Goal: Find specific page/section: Find specific page/section

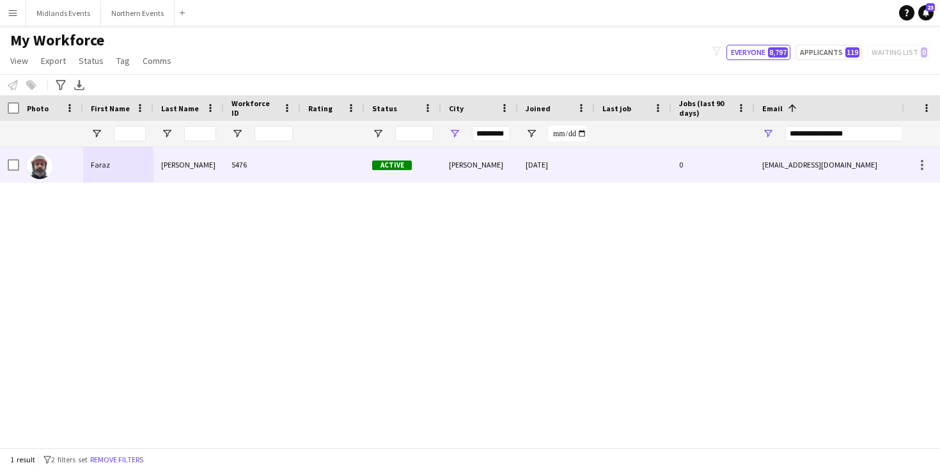
click at [163, 167] on div "[PERSON_NAME]" at bounding box center [188, 164] width 70 height 35
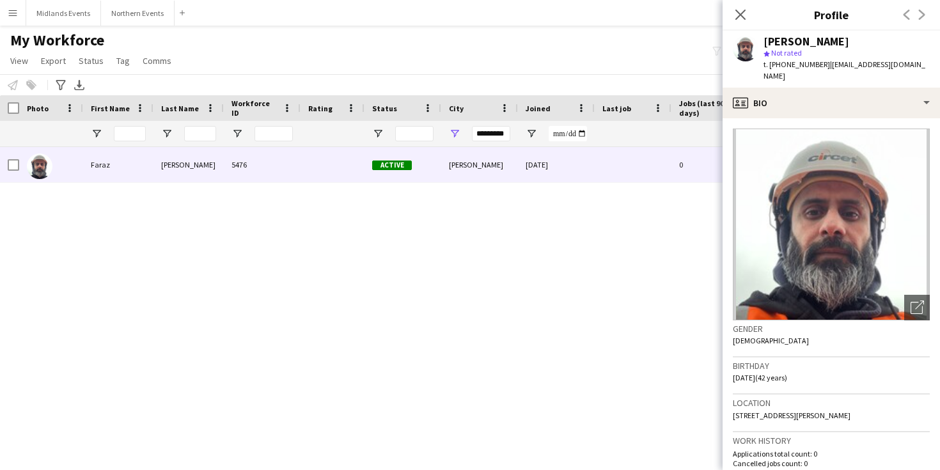
click at [779, 42] on div "[PERSON_NAME]" at bounding box center [806, 42] width 86 height 12
copy div "Faraz"
click at [806, 42] on div "[PERSON_NAME]" at bounding box center [806, 42] width 86 height 12
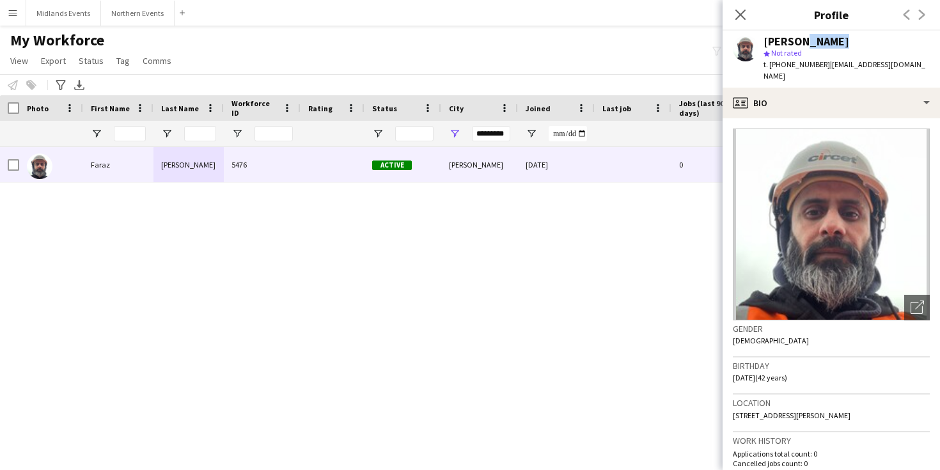
copy div "[PERSON_NAME]"
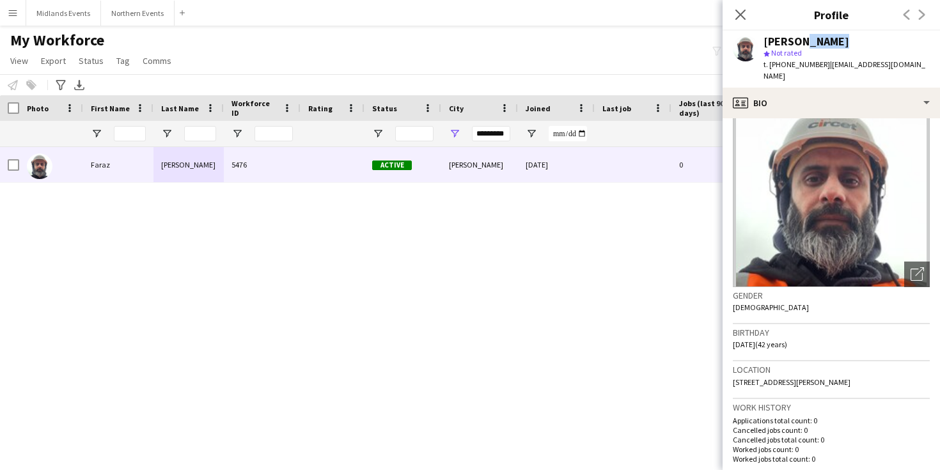
scroll to position [32, 0]
click at [122, 131] on input "First Name Filter Input" at bounding box center [130, 133] width 32 height 15
click at [485, 136] on input "*********" at bounding box center [491, 133] width 38 height 15
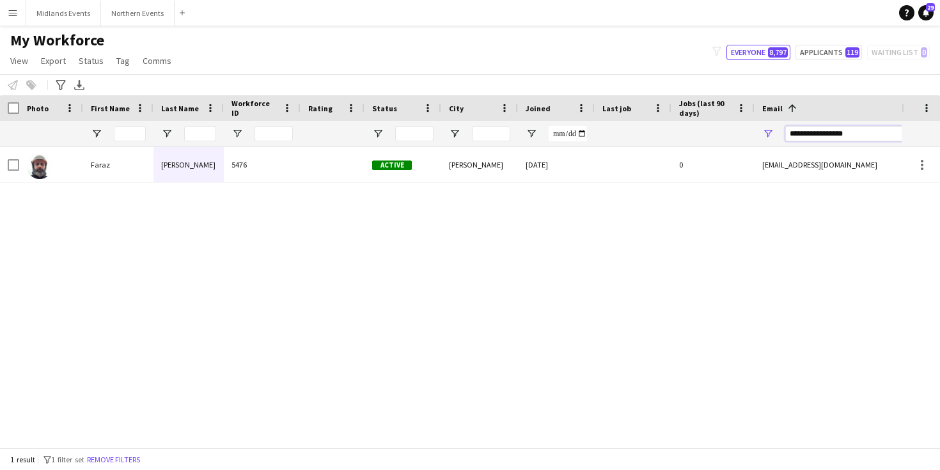
click at [816, 132] on input "**********" at bounding box center [893, 133] width 217 height 15
paste input "**********"
click at [605, 180] on div at bounding box center [633, 164] width 77 height 35
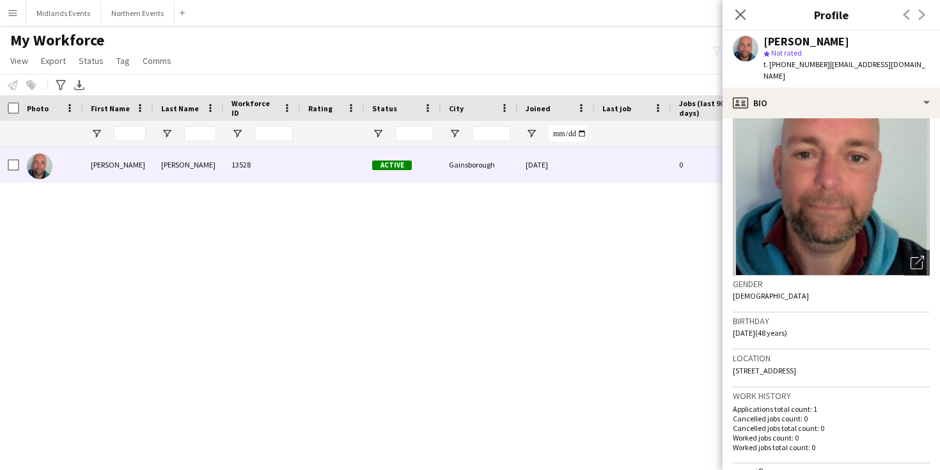
scroll to position [46, 0]
click at [814, 38] on div "[PERSON_NAME]" at bounding box center [806, 42] width 86 height 12
copy div "[PERSON_NAME]"
click at [462, 265] on div "[PERSON_NAME] 13528 Active [GEOGRAPHIC_DATA] [DATE] 0 [EMAIL_ADDRESS][DOMAIN_NA…" at bounding box center [450, 297] width 901 height 300
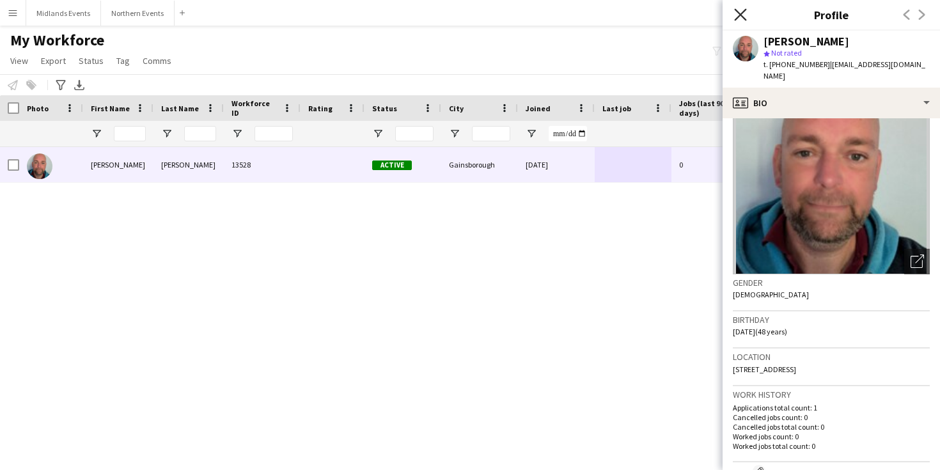
click at [735, 9] on icon "Close pop-in" at bounding box center [740, 14] width 12 height 12
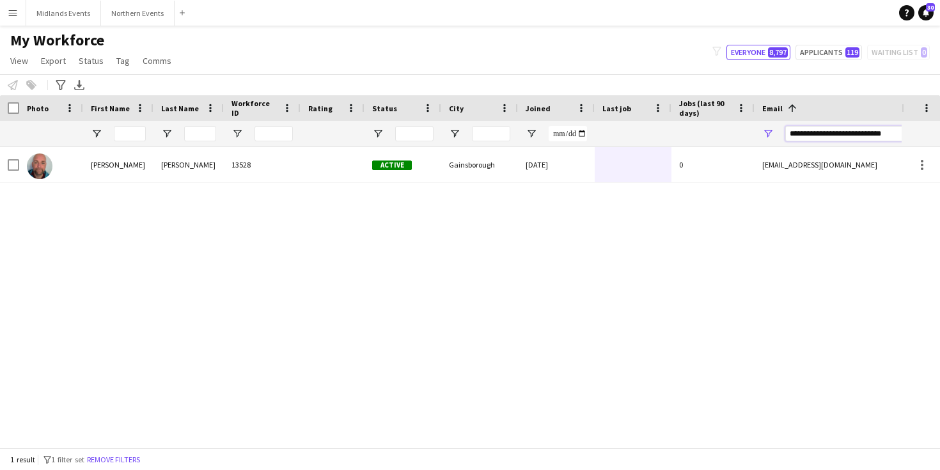
click at [813, 135] on input "**********" at bounding box center [893, 133] width 217 height 15
paste input "Email Filter Input"
type input "**********"
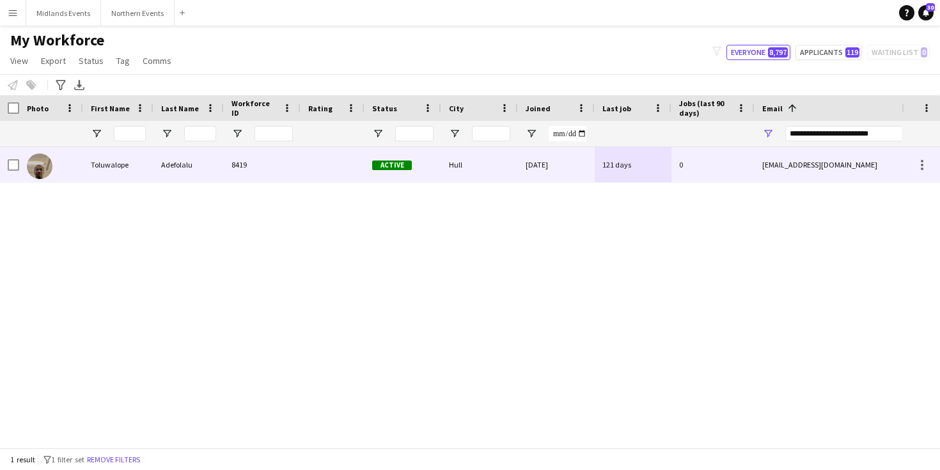
click at [108, 163] on div "Toluwalope" at bounding box center [118, 164] width 70 height 35
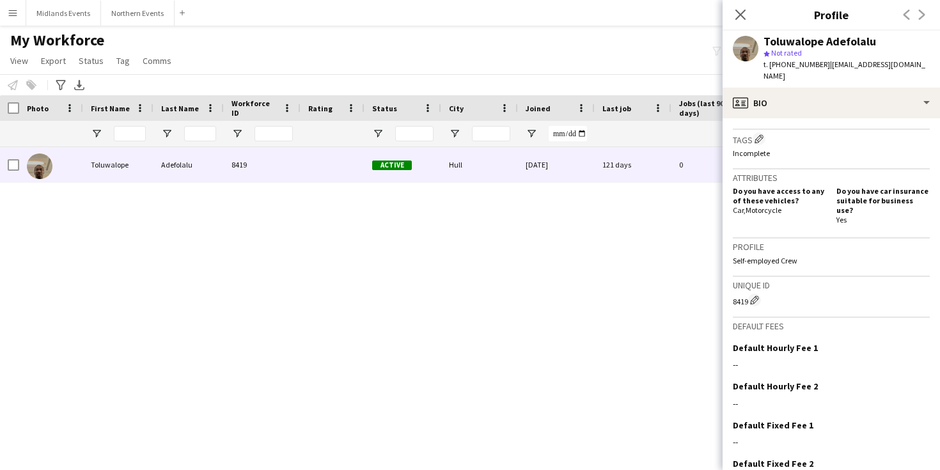
scroll to position [0, 0]
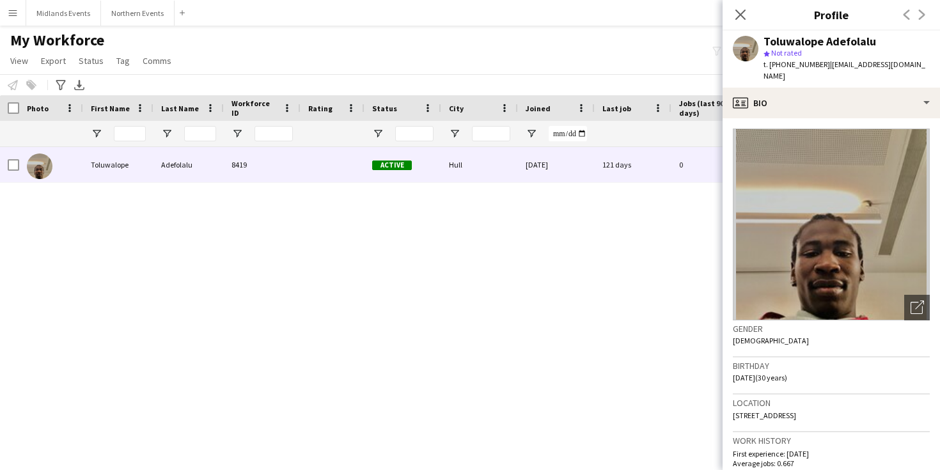
click at [796, 42] on div "Toluwalope Adefolalu" at bounding box center [819, 42] width 113 height 12
copy div "Toluwalope"
click at [779, 40] on div "Toluwalope Adefolalu" at bounding box center [819, 42] width 113 height 12
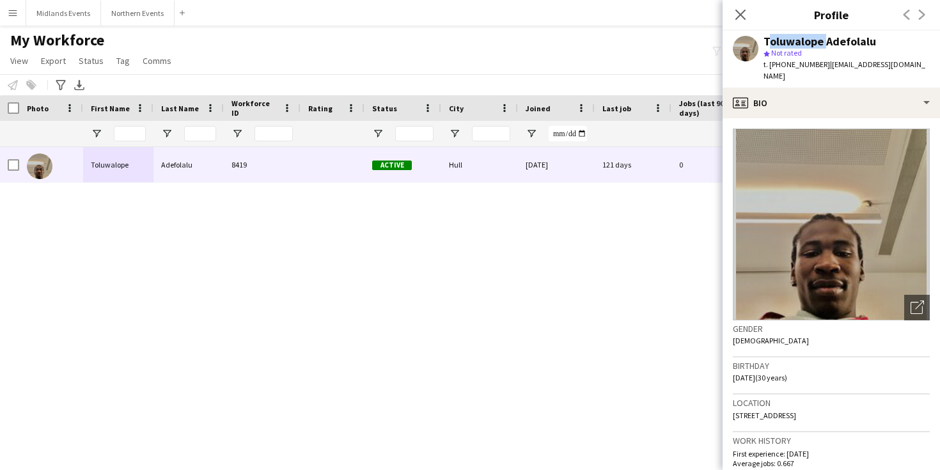
copy div "Toluwalope"
click at [848, 40] on div "Toluwalope Adefolalu" at bounding box center [819, 42] width 113 height 12
copy div "Adefolalu"
